Goal: Task Accomplishment & Management: Manage account settings

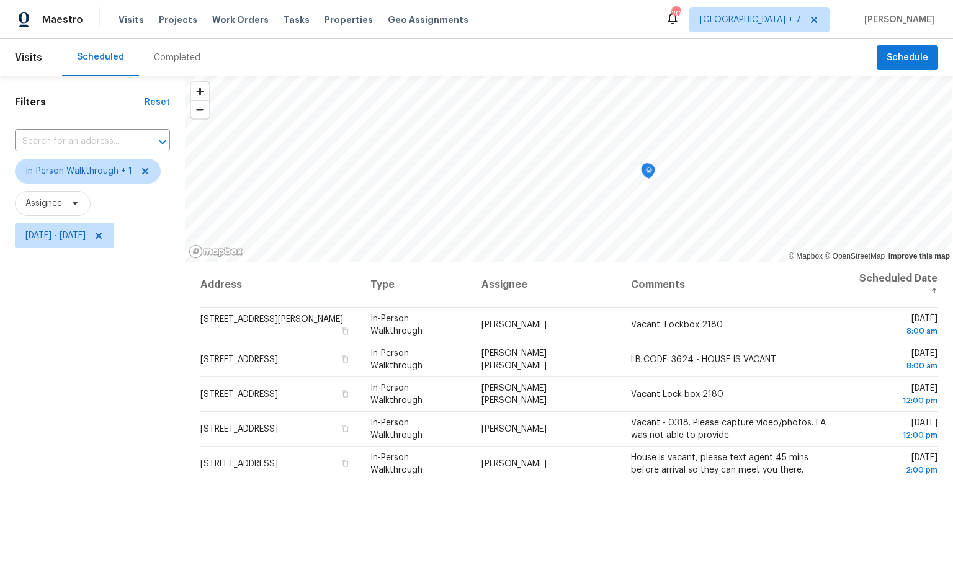
scroll to position [2, 0]
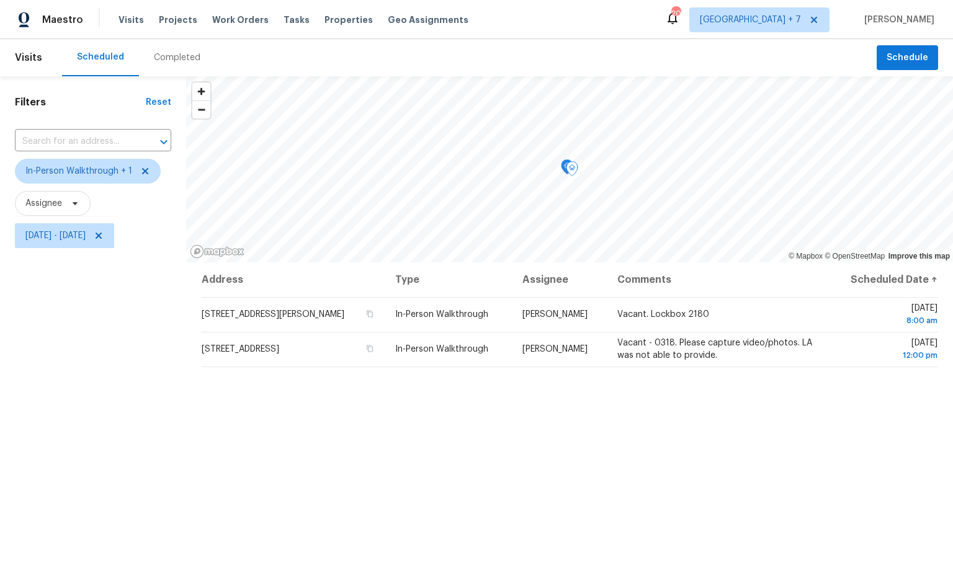
click at [695, 357] on span "Vacant - 0318. Please capture video/photos. LA was not able to provide." at bounding box center [715, 349] width 195 height 21
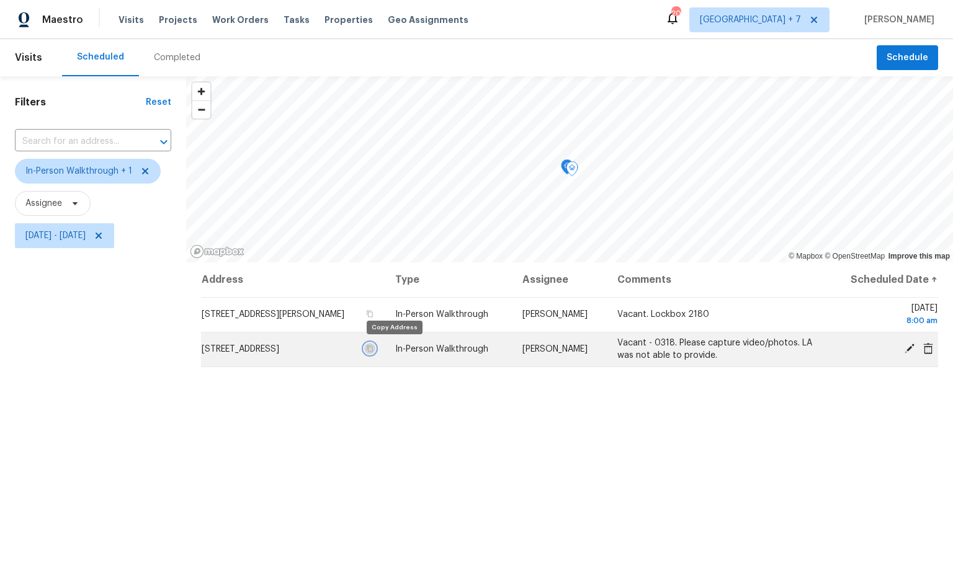
click at [374, 348] on icon "button" at bounding box center [369, 348] width 7 height 7
click at [374, 351] on icon "button" at bounding box center [369, 348] width 7 height 7
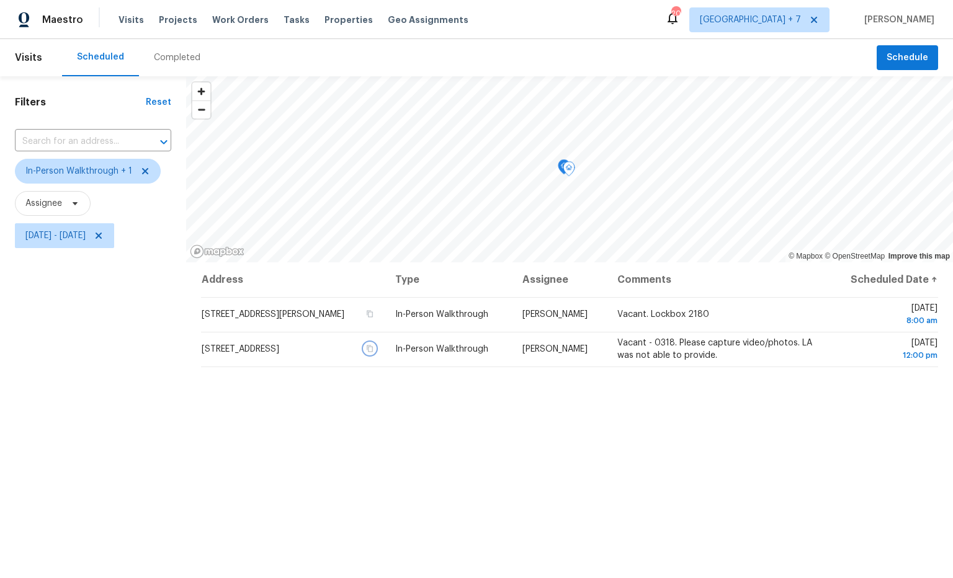
drag, startPoint x: 399, startPoint y: 346, endPoint x: 474, endPoint y: 301, distance: 87.4
click at [385, 340] on td "[STREET_ADDRESS]" at bounding box center [293, 349] width 184 height 35
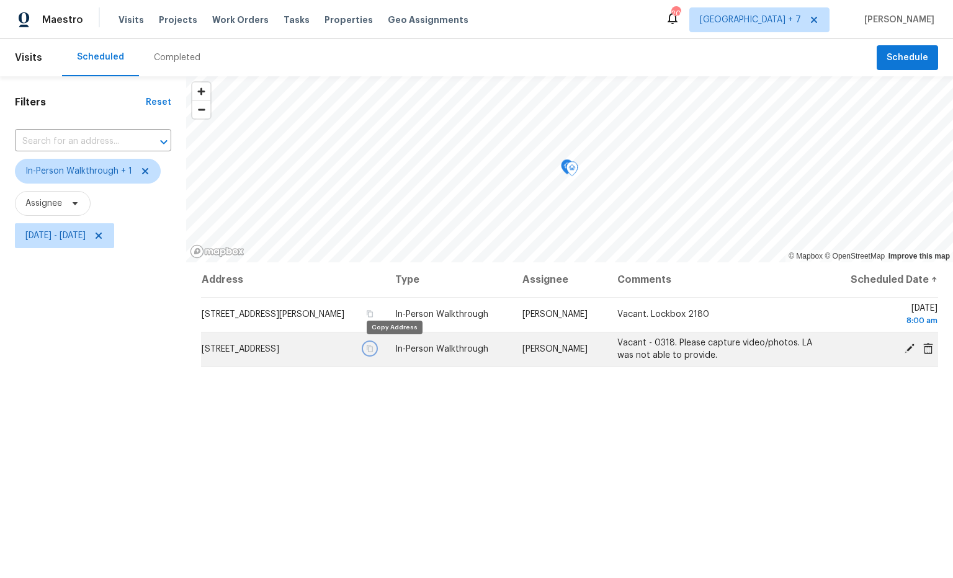
click at [374, 351] on icon "button" at bounding box center [369, 348] width 7 height 7
click at [374, 351] on icon "button" at bounding box center [370, 349] width 6 height 7
click at [385, 356] on td "[STREET_ADDRESS]" at bounding box center [293, 349] width 184 height 35
click at [374, 350] on icon "button" at bounding box center [370, 349] width 6 height 7
